Goal: Navigation & Orientation: Find specific page/section

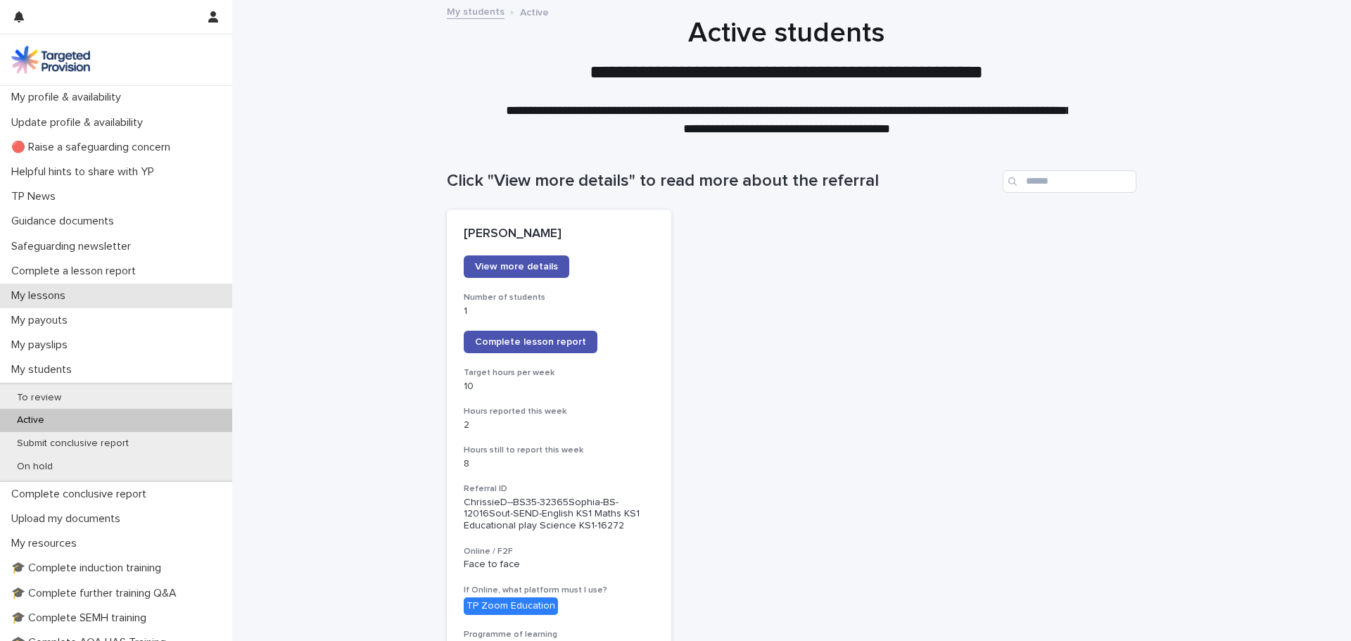
click at [64, 295] on p "My lessons" at bounding box center [41, 295] width 71 height 13
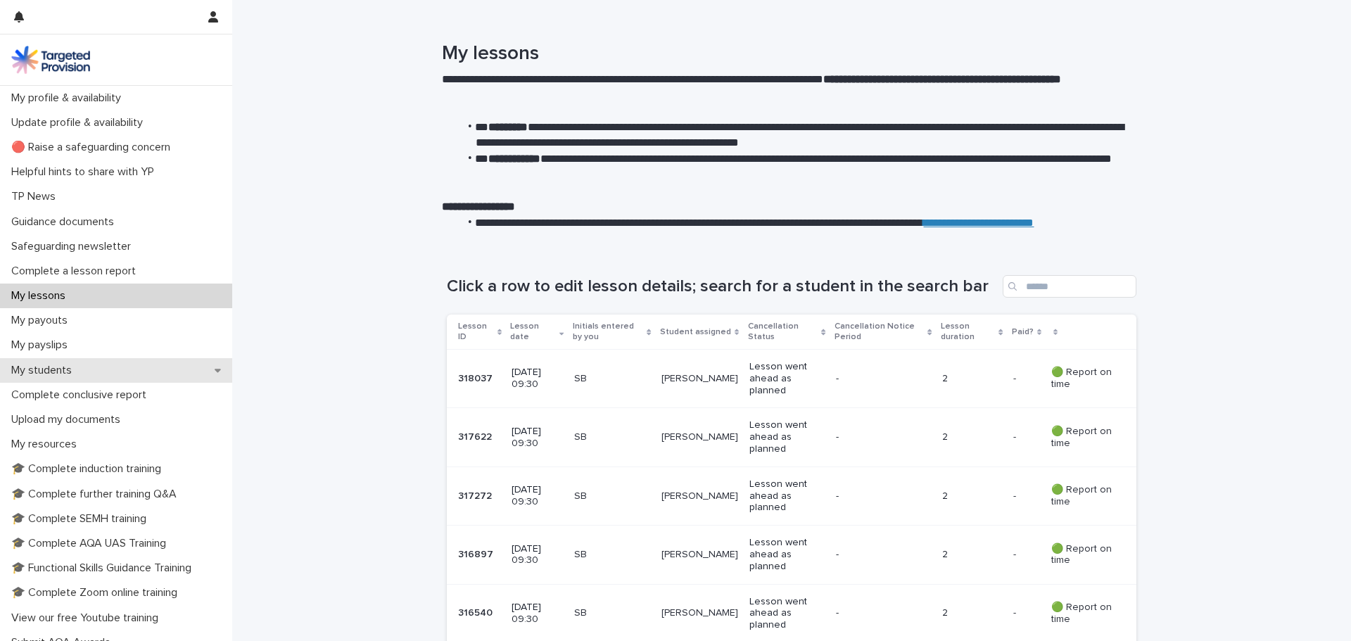
click at [82, 369] on p "My students" at bounding box center [44, 370] width 77 height 13
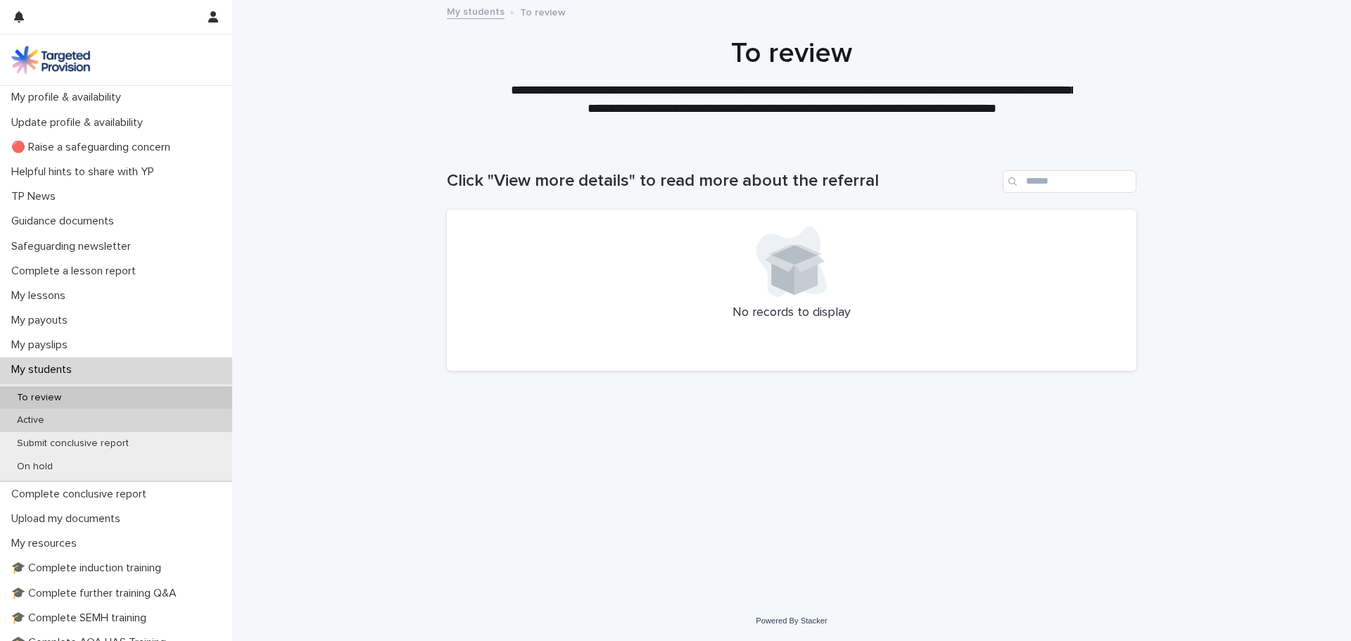
click at [80, 418] on div "Active" at bounding box center [116, 420] width 232 height 23
